Goal: Transaction & Acquisition: Purchase product/service

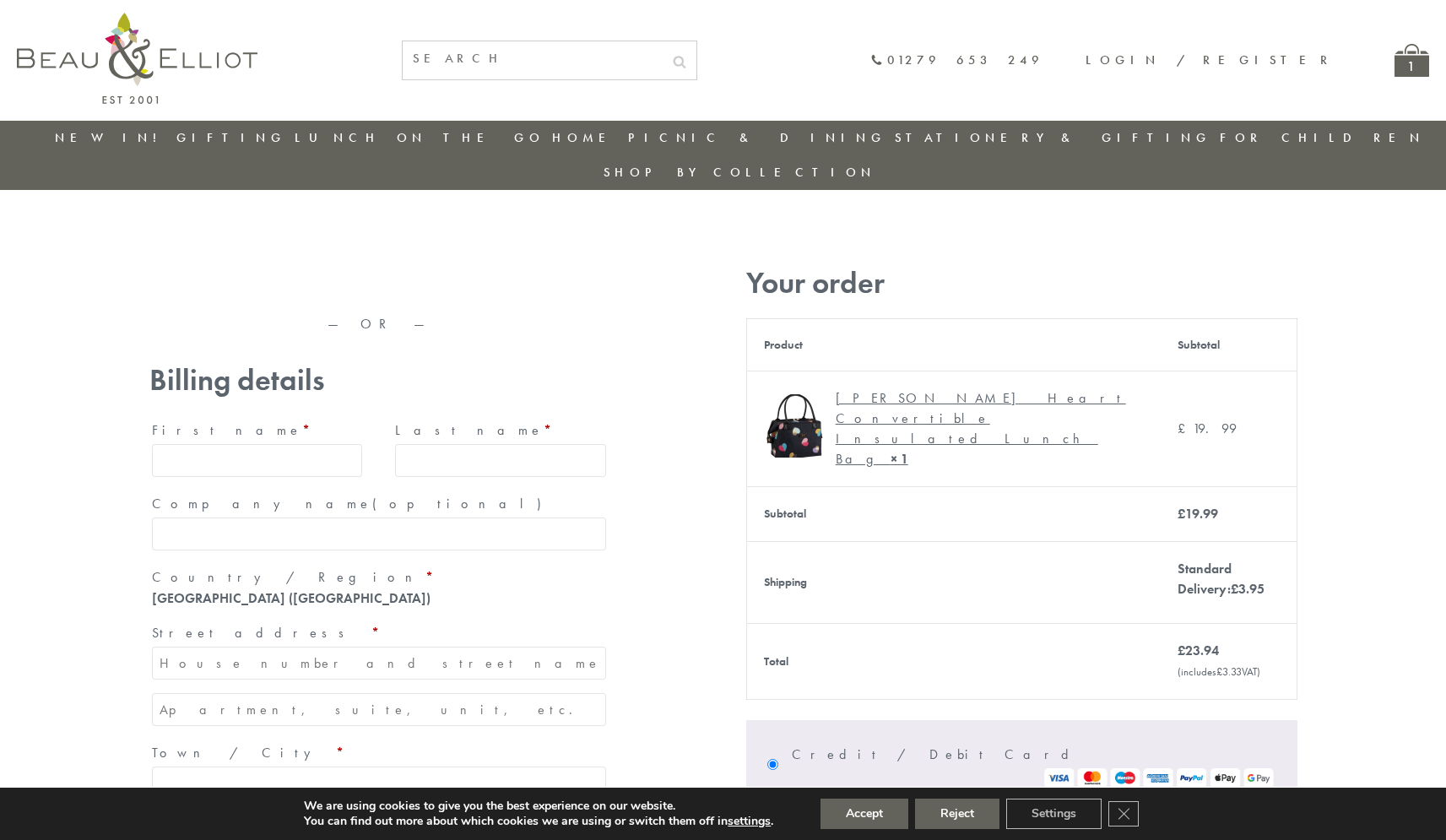
type input "maria33@yahoo.com"
type input "Maria"
type input "Williams"
type input "23, Scottsdale, Happytown"
type input "London"
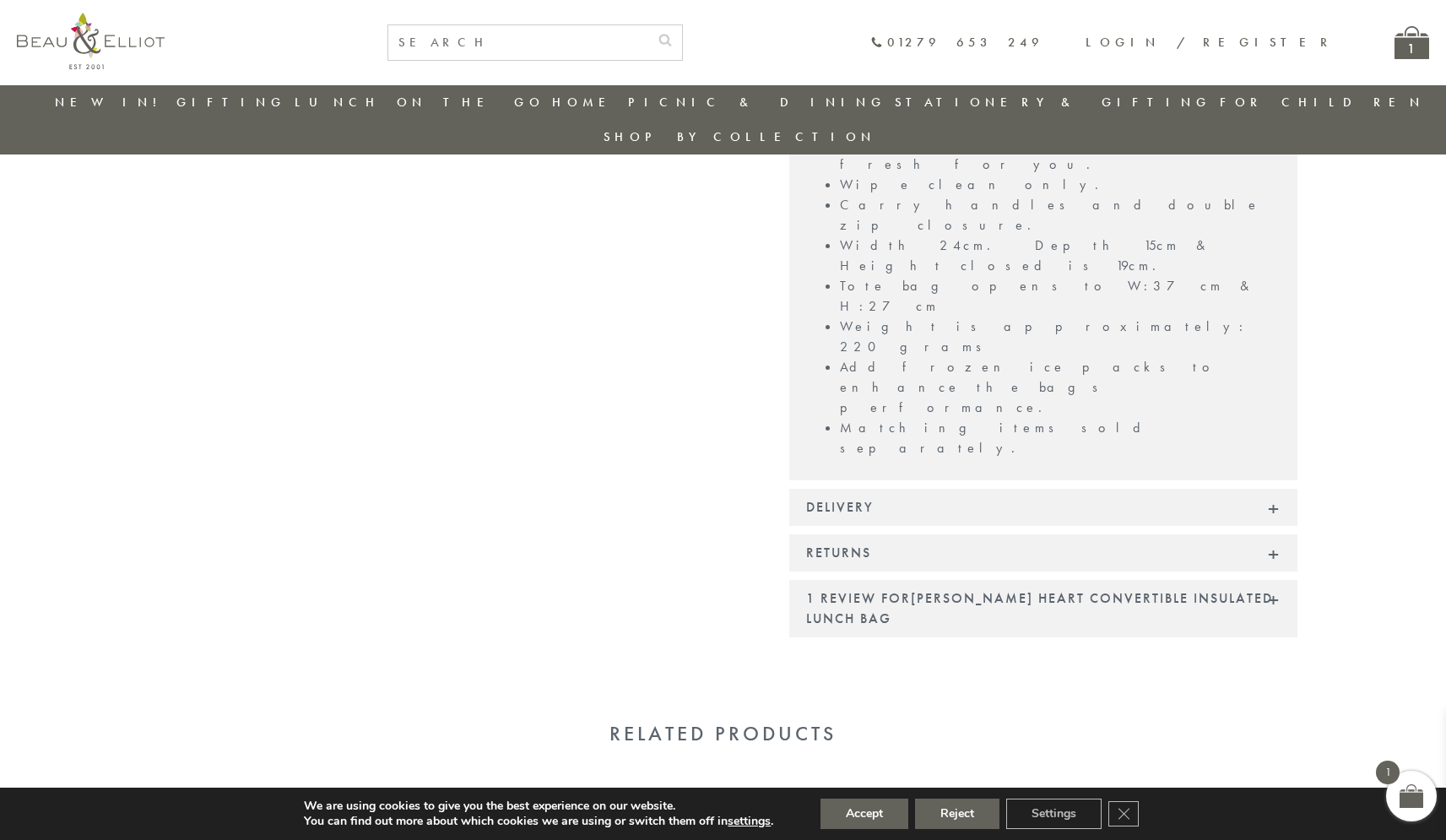
scroll to position [1338, 0]
